Goal: Register for event/course

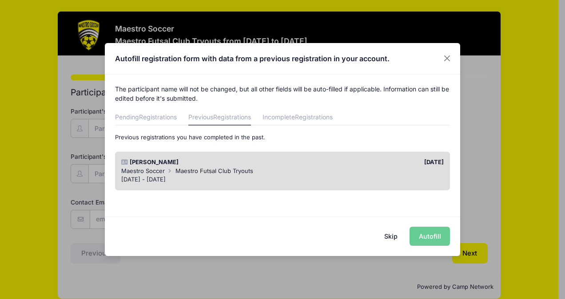
click at [434, 235] on div "Skip Autofill" at bounding box center [282, 237] width 355 height 40
click at [429, 235] on div "Skip Autofill" at bounding box center [282, 237] width 355 height 40
click at [428, 237] on div "Skip Autofill" at bounding box center [282, 237] width 355 height 40
click at [428, 238] on div "Skip Autofill" at bounding box center [282, 237] width 355 height 40
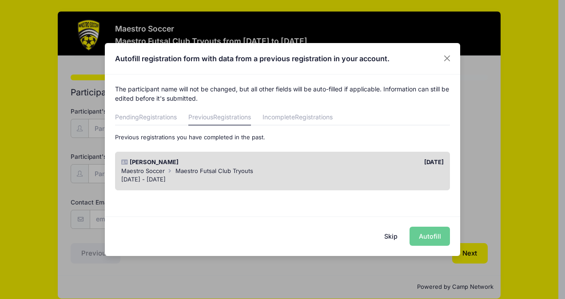
click at [426, 237] on div "Skip Autofill" at bounding box center [282, 237] width 355 height 40
click at [423, 235] on div "Skip Autofill" at bounding box center [282, 237] width 355 height 40
drag, startPoint x: 423, startPoint y: 235, endPoint x: 417, endPoint y: 236, distance: 6.4
click at [415, 235] on div "Skip Autofill" at bounding box center [282, 237] width 355 height 40
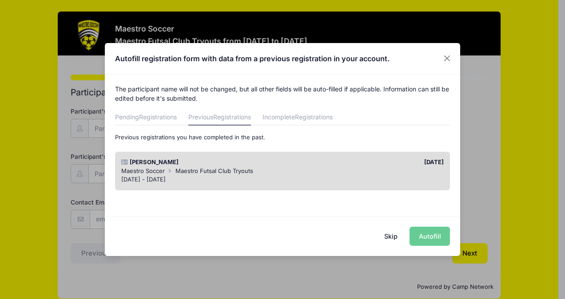
click at [419, 237] on div "Skip Autofill" at bounding box center [282, 237] width 355 height 40
click at [420, 239] on div "Skip Autofill" at bounding box center [282, 237] width 355 height 40
click at [420, 236] on div "Skip Autofill" at bounding box center [282, 237] width 355 height 40
drag, startPoint x: 420, startPoint y: 236, endPoint x: 391, endPoint y: 178, distance: 65.6
click at [391, 178] on div "[DATE] - [DATE]" at bounding box center [282, 180] width 323 height 9
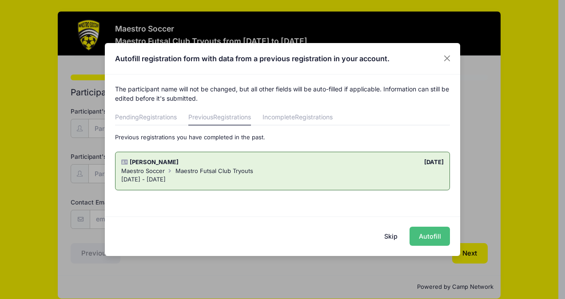
click at [431, 235] on button "Autofill" at bounding box center [430, 236] width 40 height 19
type input "[EMAIL_ADDRESS][DOMAIN_NAME]"
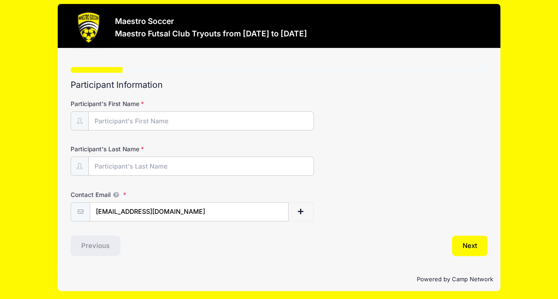
scroll to position [10, 0]
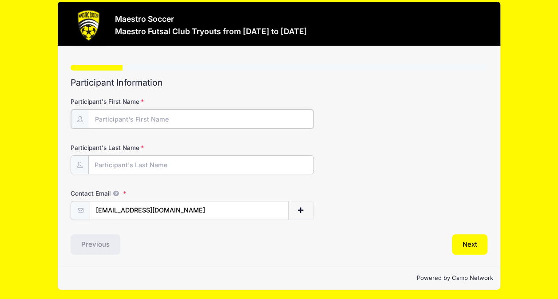
click at [161, 115] on input "Participant's First Name" at bounding box center [201, 119] width 225 height 19
click at [160, 120] on input "Participant's First Name" at bounding box center [201, 119] width 225 height 19
type input "Arya"
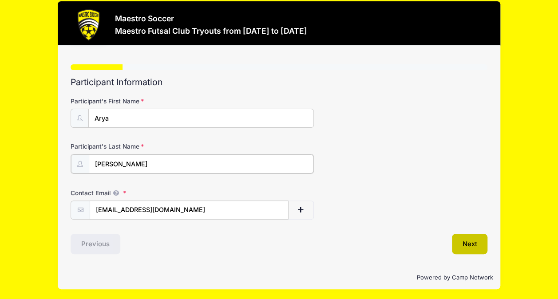
type input "[PERSON_NAME]"
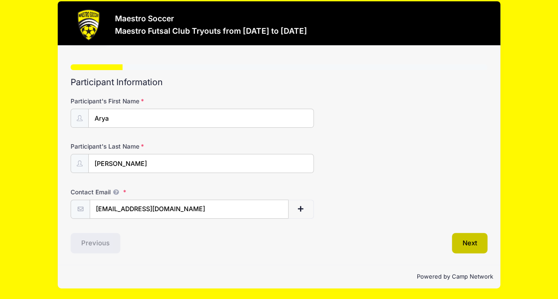
click at [475, 243] on button "Next" at bounding box center [470, 243] width 36 height 20
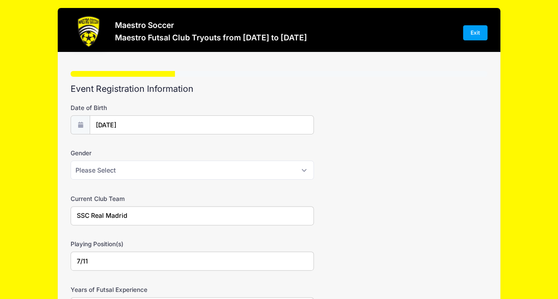
scroll to position [0, 0]
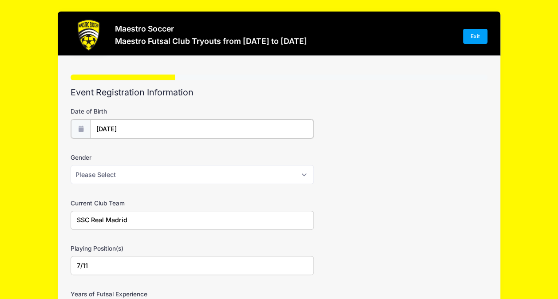
type input "2014"
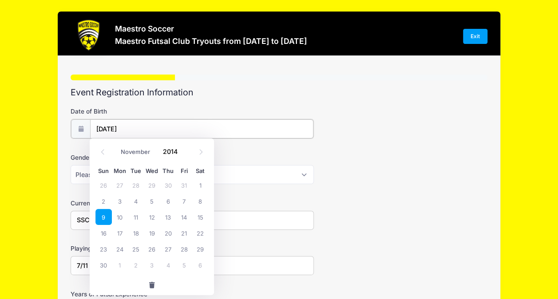
click at [134, 125] on input "[DATE]" at bounding box center [201, 129] width 223 height 19
click at [104, 150] on icon at bounding box center [102, 151] width 3 height 5
select select "8"
click at [176, 152] on input "2014" at bounding box center [173, 151] width 29 height 13
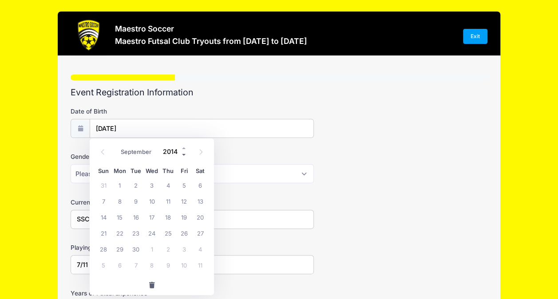
click at [184, 153] on span at bounding box center [184, 155] width 6 height 7
type input "2012"
click at [200, 154] on icon at bounding box center [201, 152] width 6 height 6
select select "9"
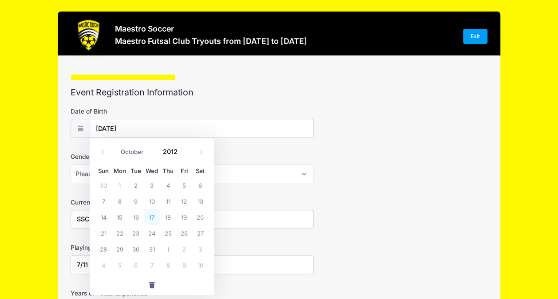
click at [151, 213] on span "17" at bounding box center [152, 217] width 16 height 16
type input "[DATE]"
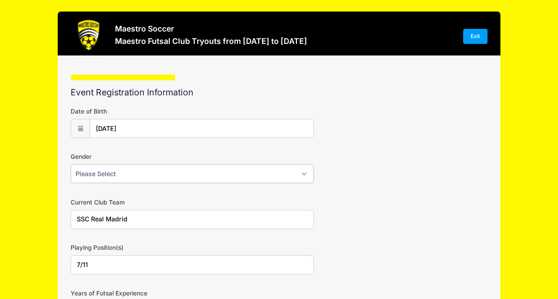
click at [148, 177] on select "Please Select [DEMOGRAPHIC_DATA] [DEMOGRAPHIC_DATA] Prefer not to say" at bounding box center [192, 173] width 243 height 19
click at [205, 153] on label "Gender" at bounding box center [140, 156] width 139 height 9
click at [205, 164] on select "Please Select [DEMOGRAPHIC_DATA] [DEMOGRAPHIC_DATA] Prefer not to say" at bounding box center [192, 173] width 243 height 19
click at [112, 173] on select "Please Select [DEMOGRAPHIC_DATA] [DEMOGRAPHIC_DATA] Prefer not to say" at bounding box center [192, 173] width 243 height 19
select select "[DEMOGRAPHIC_DATA]"
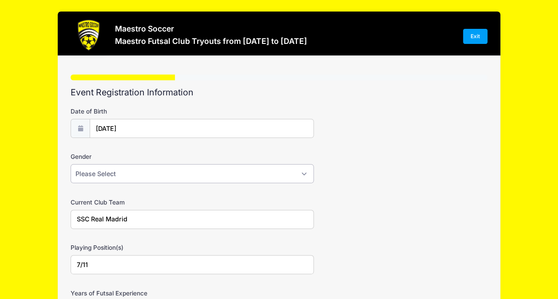
click at [71, 164] on select "Please Select [DEMOGRAPHIC_DATA] [DEMOGRAPHIC_DATA] Prefer not to say" at bounding box center [192, 173] width 243 height 19
click at [171, 94] on h2 "Event Registration Information" at bounding box center [279, 93] width 417 height 10
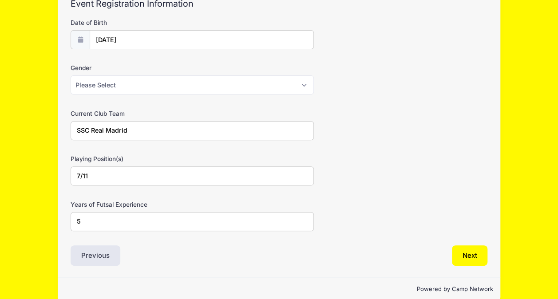
scroll to position [100, 0]
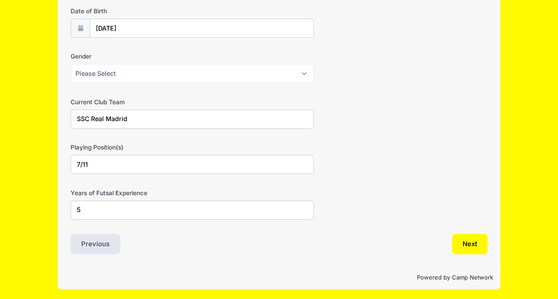
drag, startPoint x: 68, startPoint y: 202, endPoint x: 58, endPoint y: 201, distance: 9.8
click at [58, 201] on div "Step 2 /7 Step 1 Step 2 Step 3 Step 4 Step 5 Policies Extra Items Summary Parti…" at bounding box center [279, 111] width 443 height 311
type input "6"
click at [466, 243] on button "Next" at bounding box center [470, 244] width 36 height 20
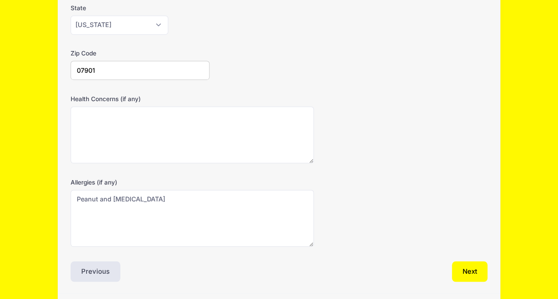
scroll to position [222, 0]
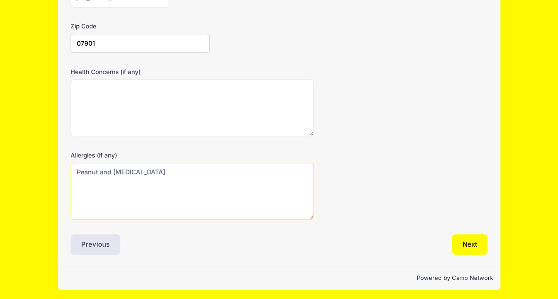
drag, startPoint x: 175, startPoint y: 171, endPoint x: -2, endPoint y: 166, distance: 176.5
type textarea "Peanut and [MEDICAL_DATA]"
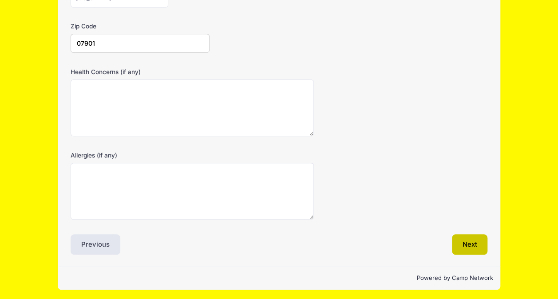
click at [471, 243] on button "Next" at bounding box center [470, 245] width 36 height 20
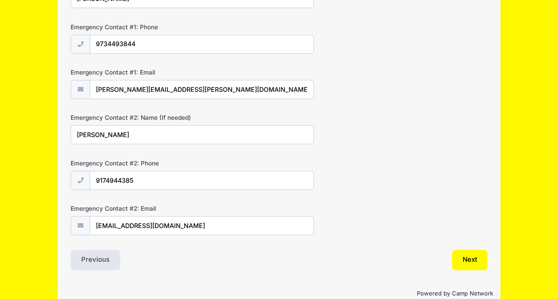
scroll to position [281, 0]
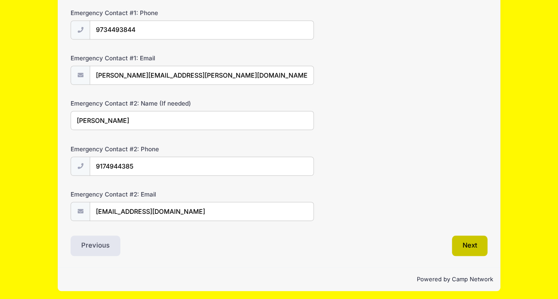
click at [465, 241] on button "Next" at bounding box center [470, 246] width 36 height 20
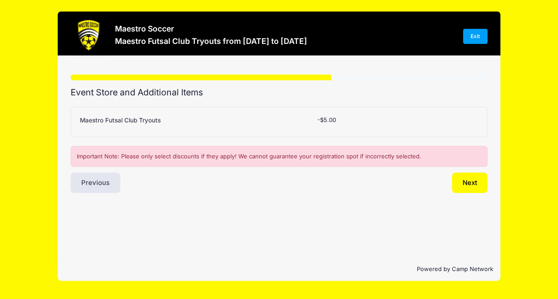
scroll to position [0, 0]
click at [476, 181] on button "Next" at bounding box center [476, 183] width 36 height 20
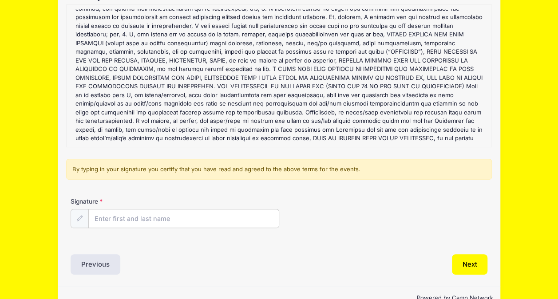
scroll to position [117, 0]
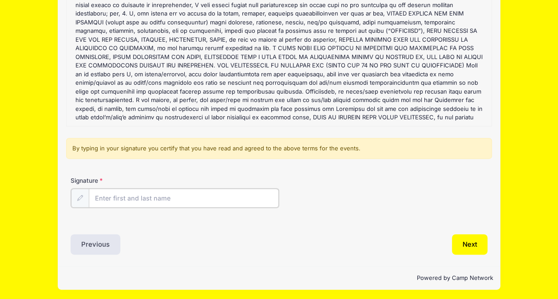
click at [243, 202] on input "Signature" at bounding box center [184, 198] width 190 height 19
type input "[PERSON_NAME]"
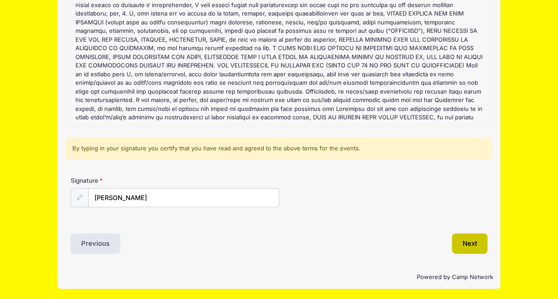
click at [470, 243] on button "Next" at bounding box center [470, 244] width 36 height 20
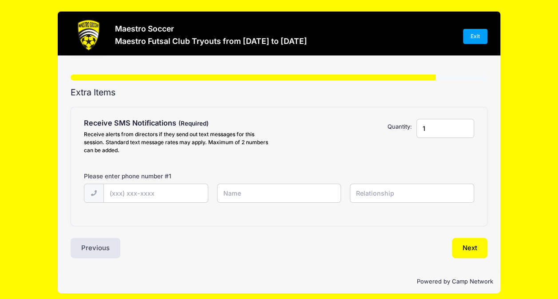
scroll to position [0, 0]
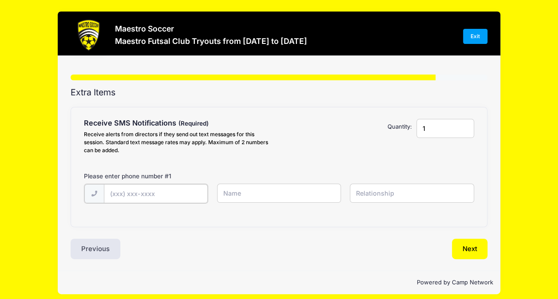
click at [193, 195] on input "text" at bounding box center [156, 193] width 104 height 19
type input "[PHONE_NUMBER]"
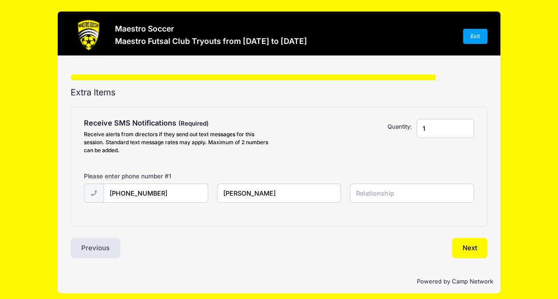
type input "[PERSON_NAME]"
type input "p"
type input "Parent"
click at [459, 243] on button "Next" at bounding box center [470, 248] width 36 height 20
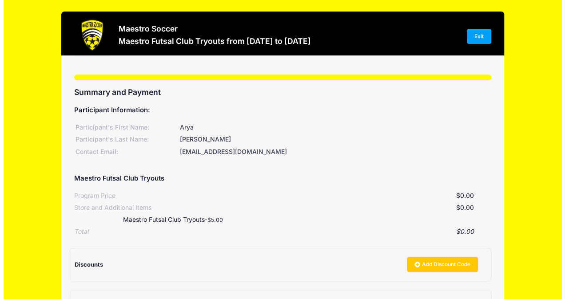
scroll to position [107, 0]
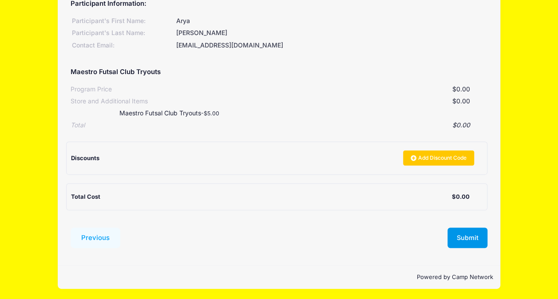
click at [465, 237] on button "Submit" at bounding box center [468, 238] width 40 height 20
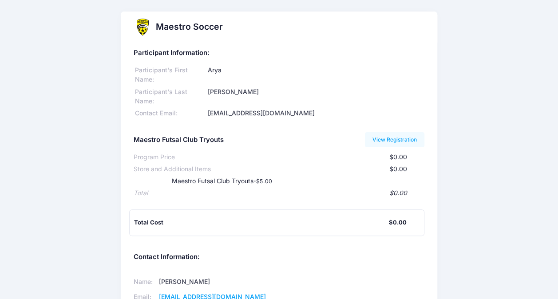
scroll to position [83, 0]
